Goal: Task Accomplishment & Management: Complete application form

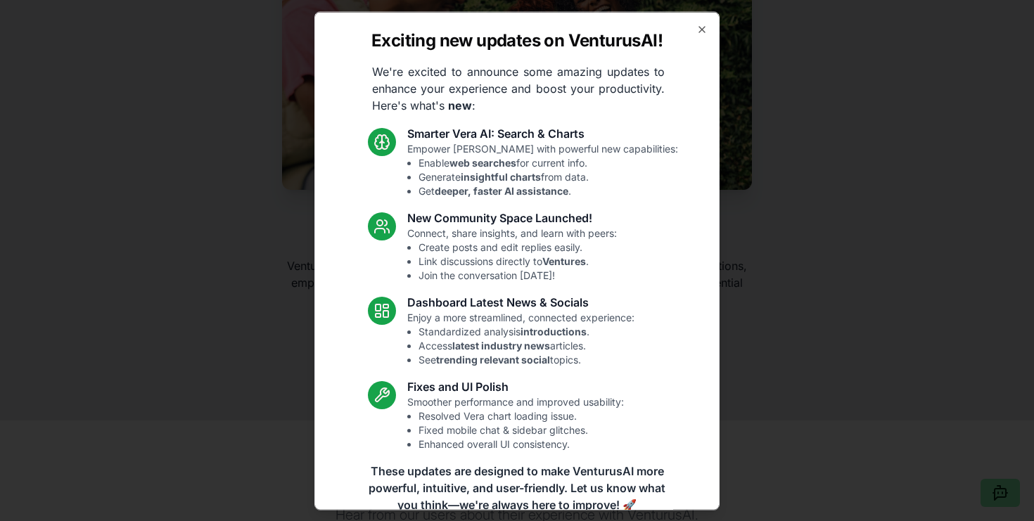
scroll to position [65, 0]
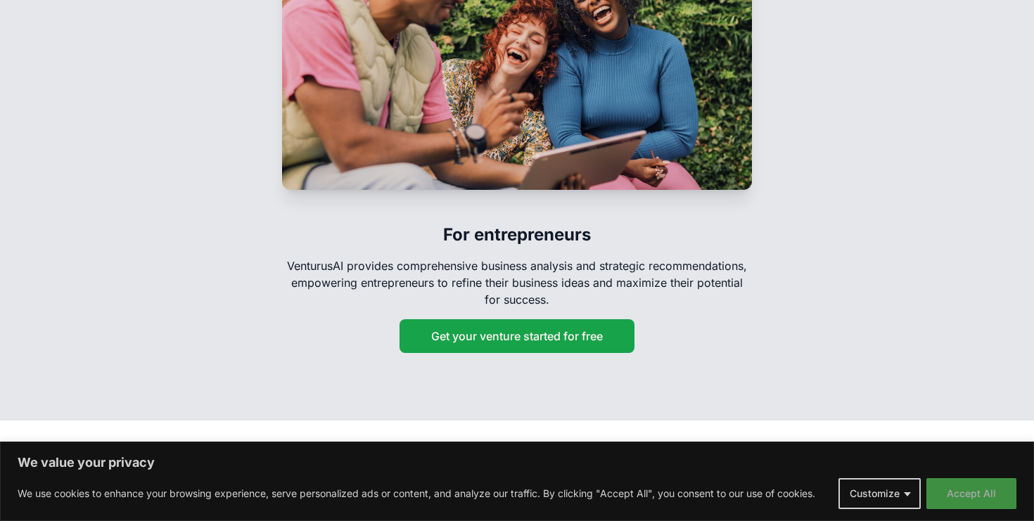
click at [962, 497] on button "Accept All" at bounding box center [971, 493] width 90 height 31
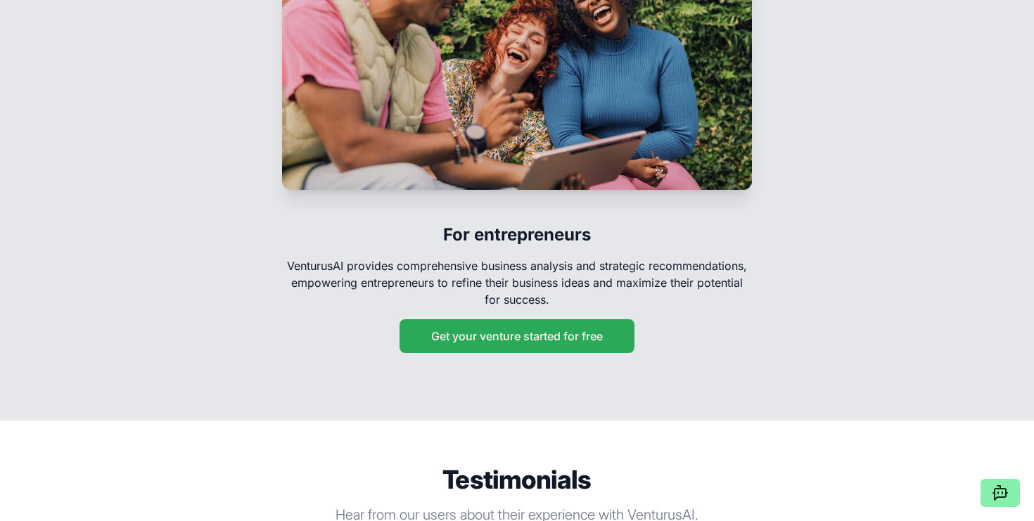
click at [591, 319] on button "Get your venture started for free" at bounding box center [517, 336] width 235 height 34
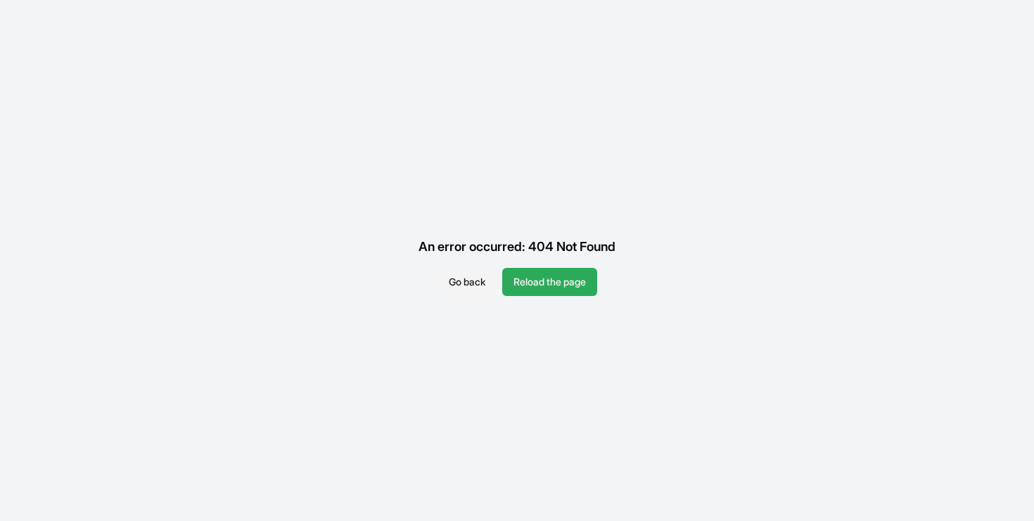
click at [533, 282] on button "Reload the page" at bounding box center [549, 282] width 95 height 28
click at [474, 271] on button "Go back" at bounding box center [467, 282] width 59 height 28
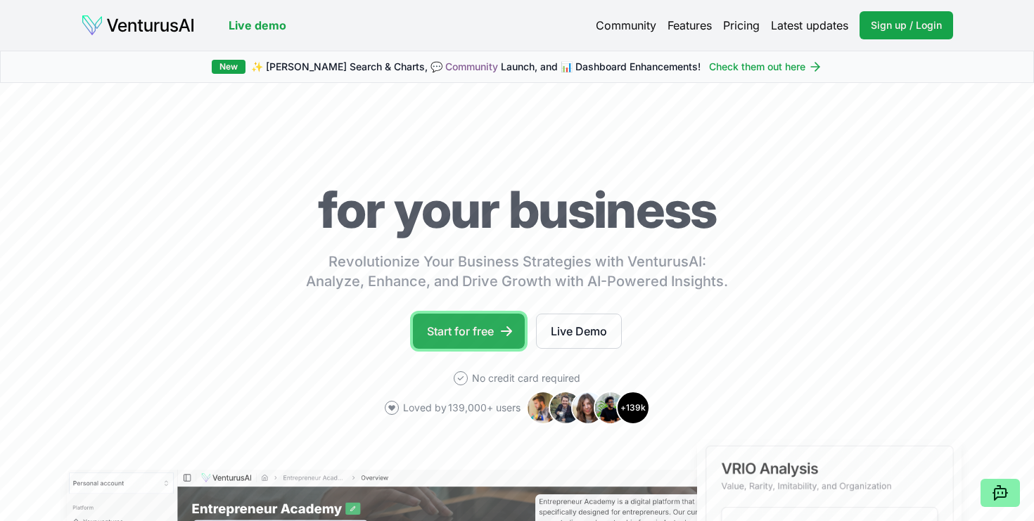
click at [473, 329] on link "Start for free" at bounding box center [469, 331] width 112 height 35
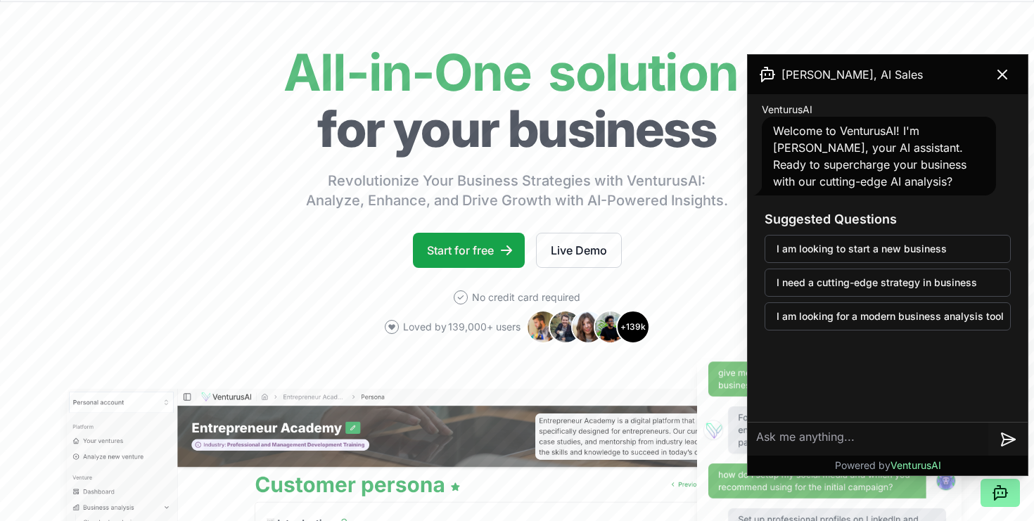
scroll to position [60, 0]
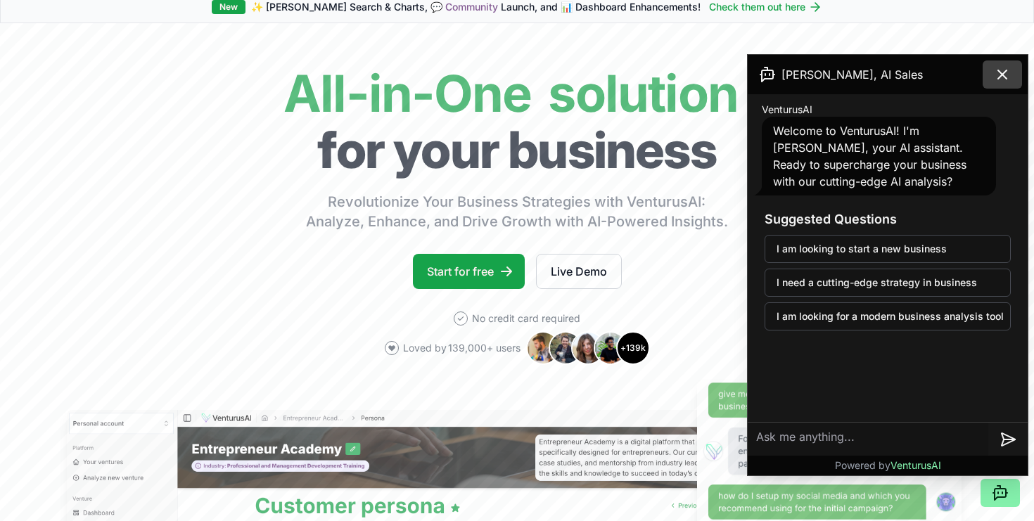
click at [1008, 80] on icon at bounding box center [1002, 74] width 17 height 17
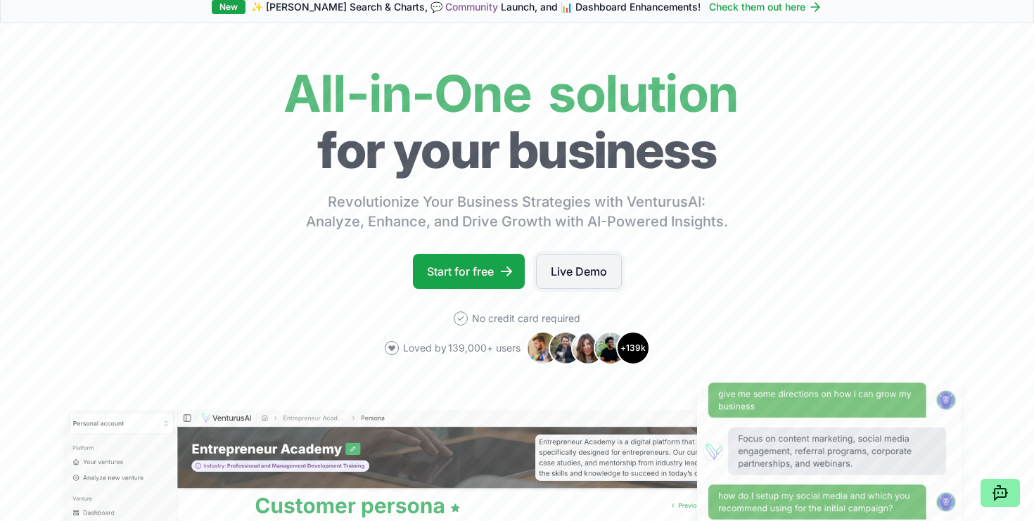
click at [594, 255] on link "Live Demo" at bounding box center [579, 271] width 86 height 35
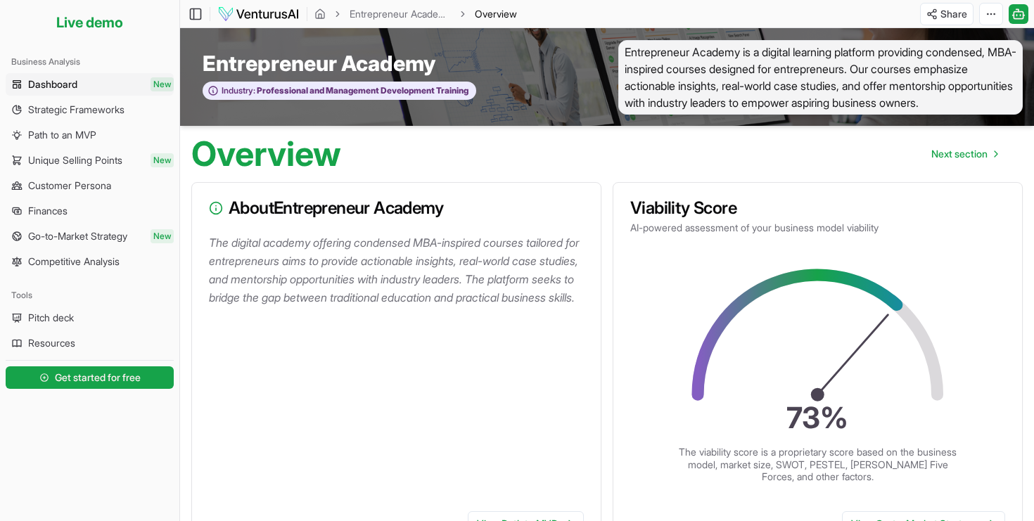
click at [248, 17] on img at bounding box center [258, 14] width 82 height 17
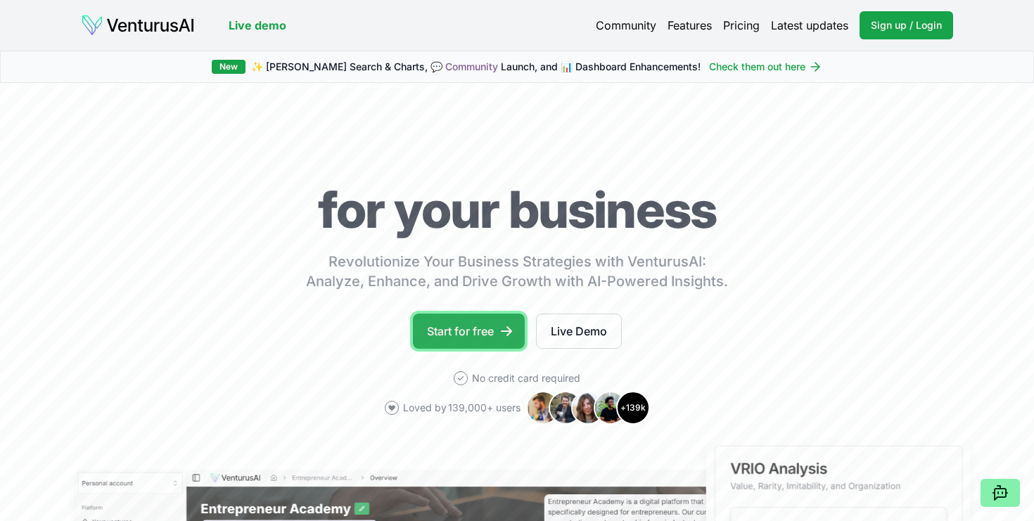
click at [442, 319] on link "Start for free" at bounding box center [469, 331] width 112 height 35
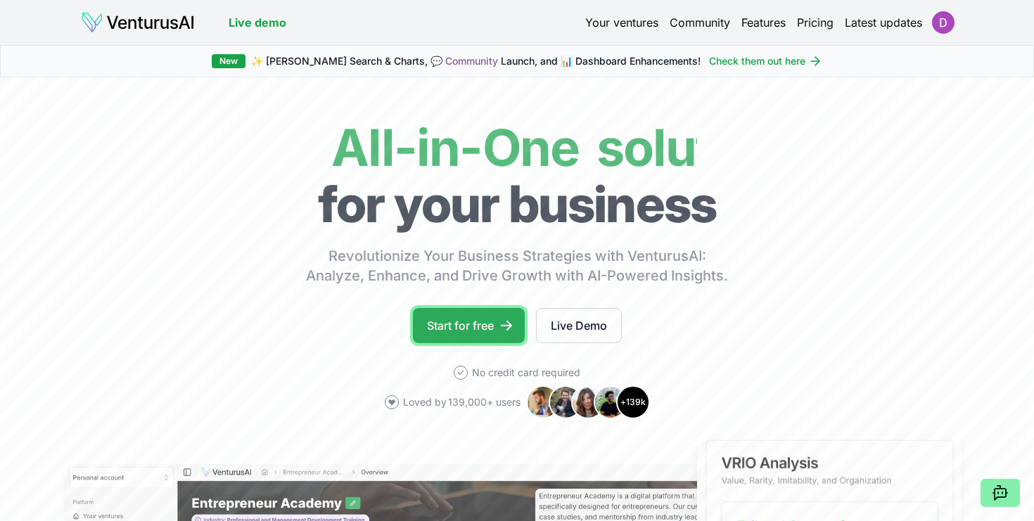
click at [486, 323] on link "Start for free" at bounding box center [469, 325] width 112 height 35
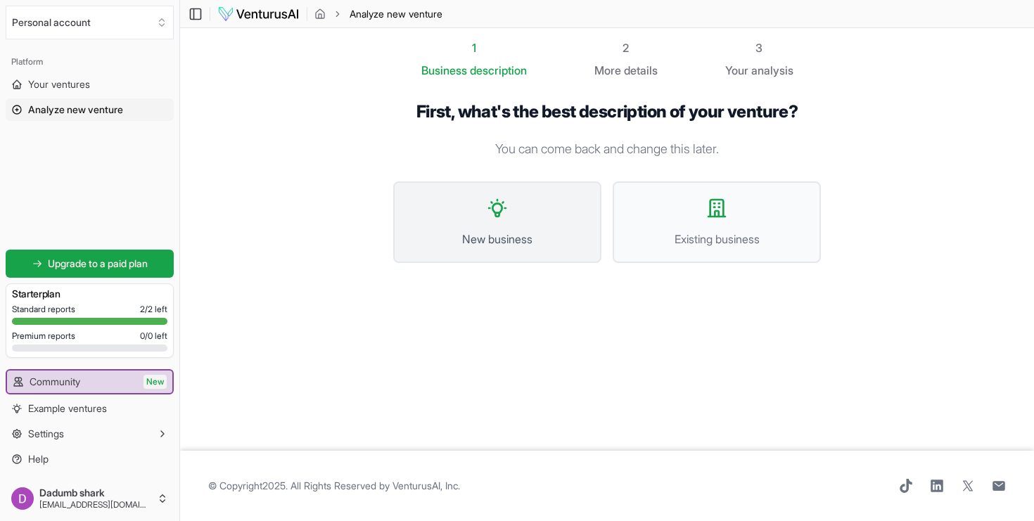
click at [453, 246] on span "New business" at bounding box center [497, 239] width 177 height 17
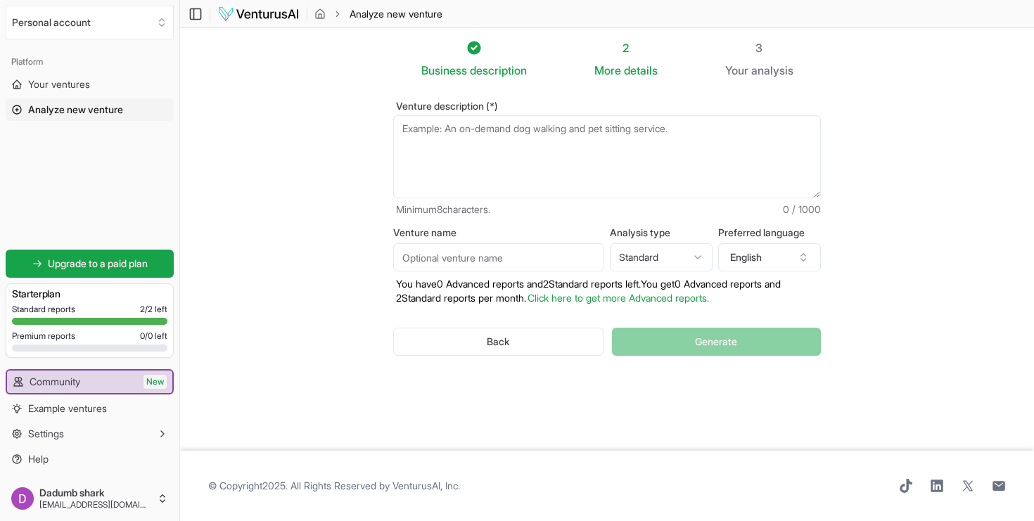
click at [453, 132] on textarea "Venture description (*)" at bounding box center [607, 156] width 428 height 83
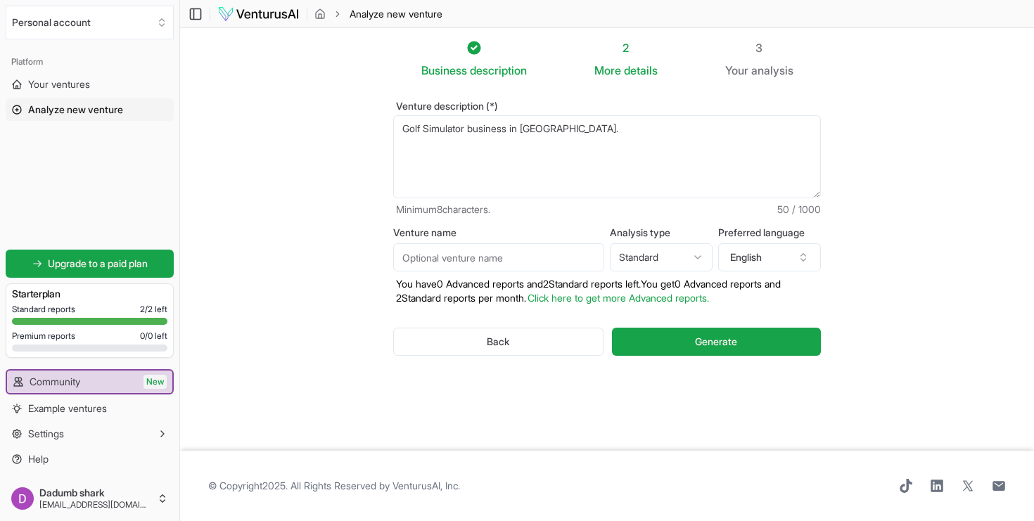
type textarea "Golf Simulator business in [GEOGRAPHIC_DATA]."
click at [443, 260] on input "Venture name" at bounding box center [498, 257] width 211 height 28
type input "G"
type input "S"
type input "G"
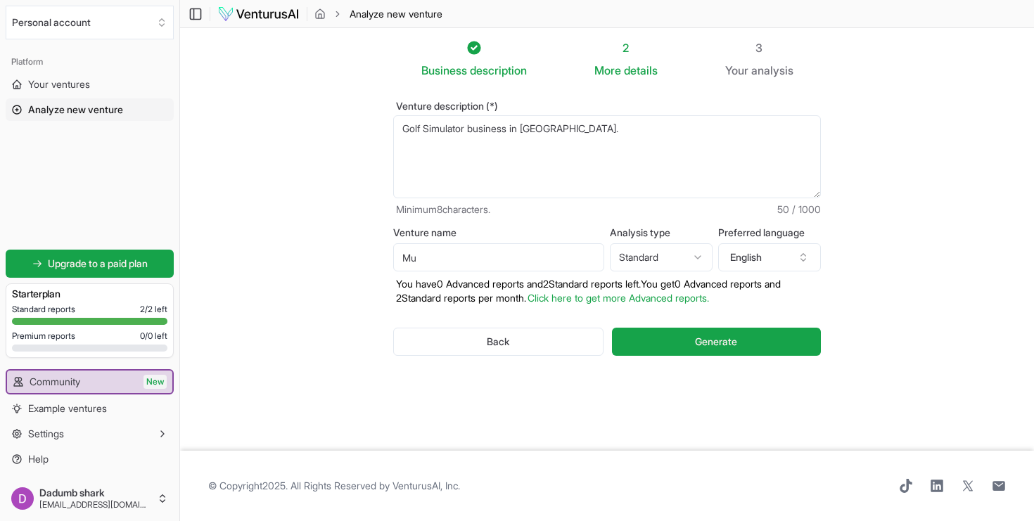
type input "M"
type input "Golfing around"
click at [713, 269] on div "Venture name Golfing around Analysis type Standard Advanced Standard Preferred …" at bounding box center [607, 266] width 428 height 77
click at [692, 269] on html "We value your privacy We use cookies to enhance your browsing experience, serve…" at bounding box center [517, 260] width 1034 height 521
click at [779, 243] on button "English" at bounding box center [769, 257] width 103 height 28
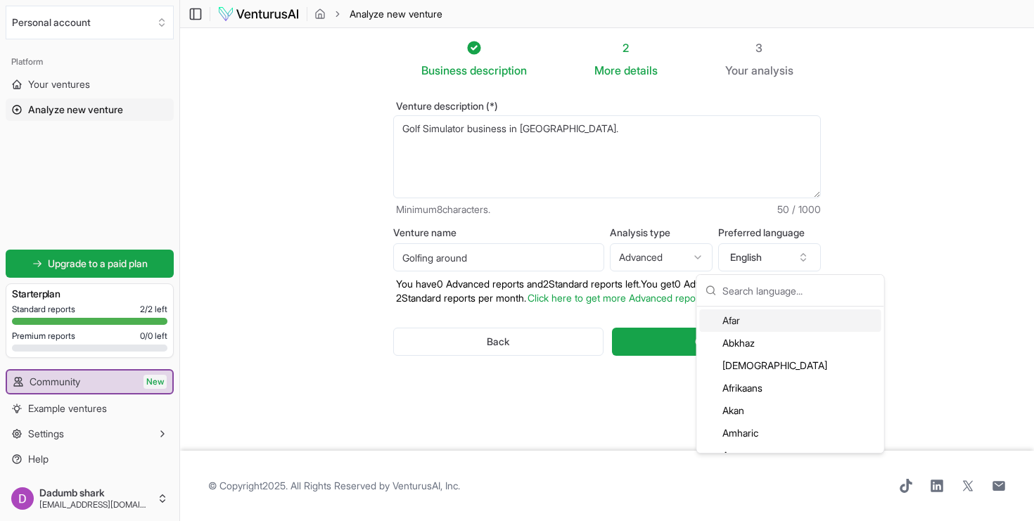
click at [869, 267] on section "Business description 2 More details 3 Your analysis Venture description (*) Gol…" at bounding box center [607, 239] width 854 height 423
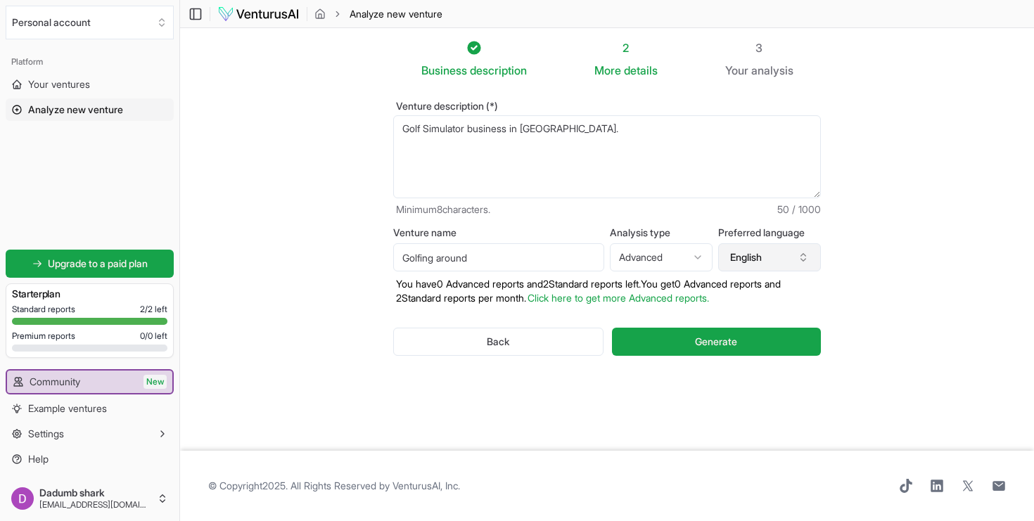
click at [768, 250] on button "English" at bounding box center [769, 257] width 103 height 28
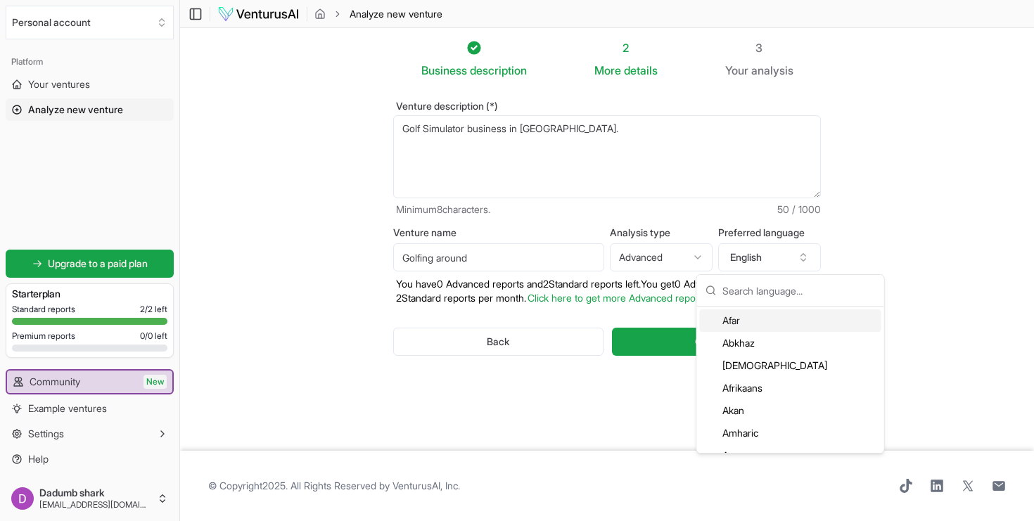
click at [675, 267] on html "We value your privacy We use cookies to enhance your browsing experience, serve…" at bounding box center [517, 260] width 1034 height 521
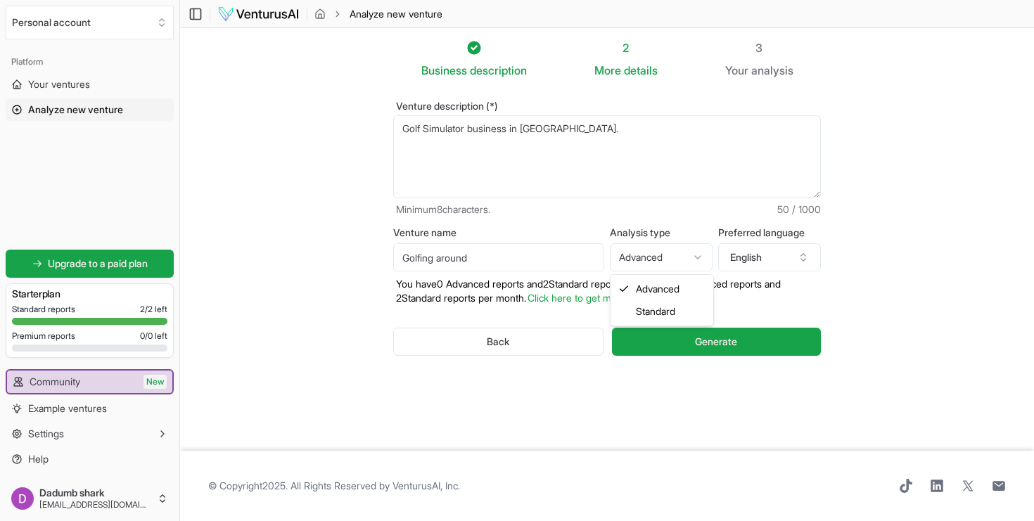
select select "standard"
click at [646, 149] on textarea "Golf Simulator business in [GEOGRAPHIC_DATA]." at bounding box center [607, 156] width 428 height 83
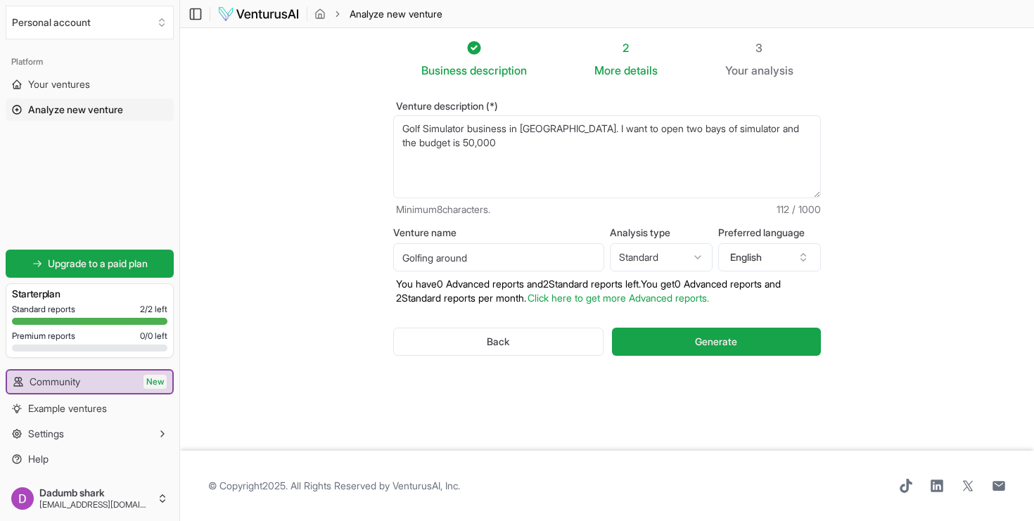
type textarea "Golf Simulator business in [GEOGRAPHIC_DATA]. I want to open two bays of simula…"
click at [770, 357] on div "Back Generate" at bounding box center [607, 341] width 428 height 73
click at [770, 342] on button "Generate" at bounding box center [716, 342] width 209 height 28
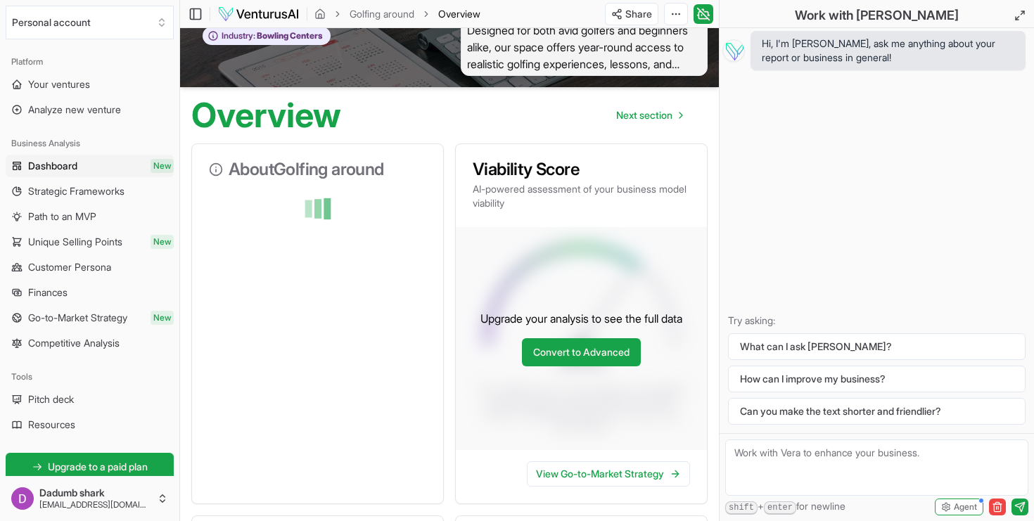
scroll to position [82, 0]
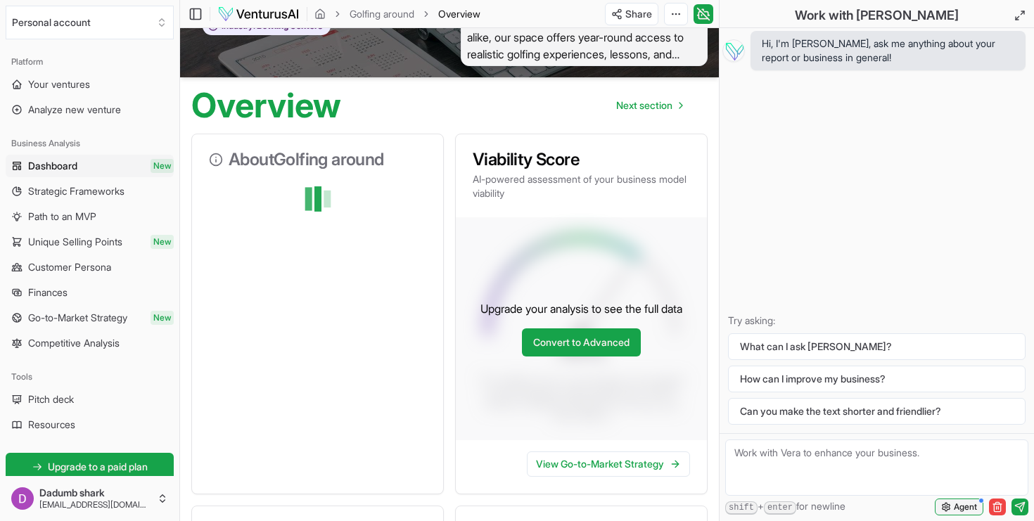
click at [965, 512] on span "Agent" at bounding box center [965, 507] width 23 height 11
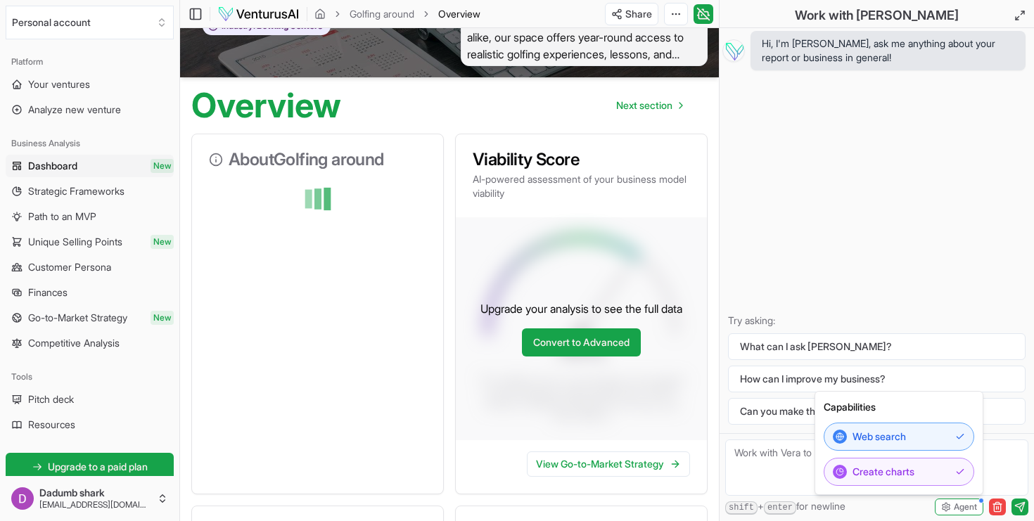
click at [734, 458] on textarea at bounding box center [876, 468] width 303 height 56
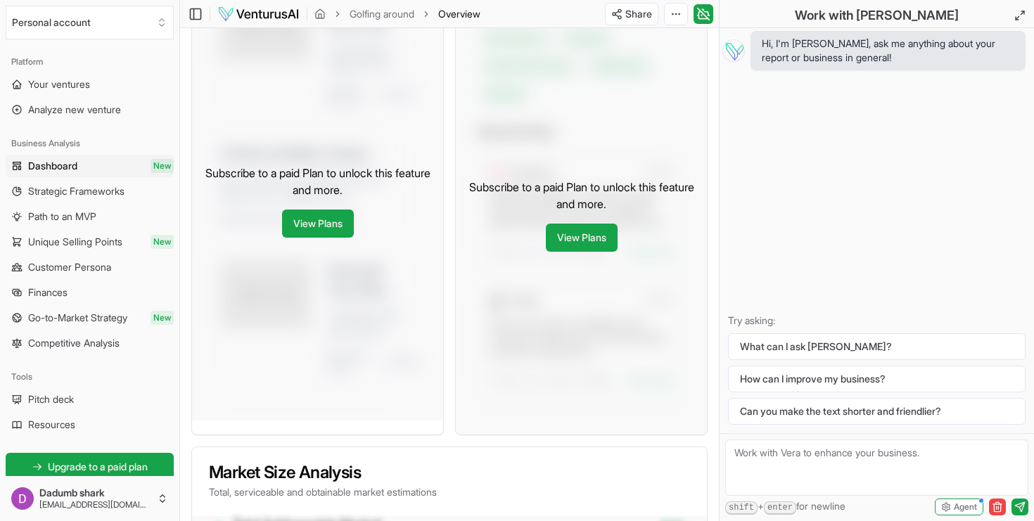
scroll to position [737, 0]
